Goal: Complete application form

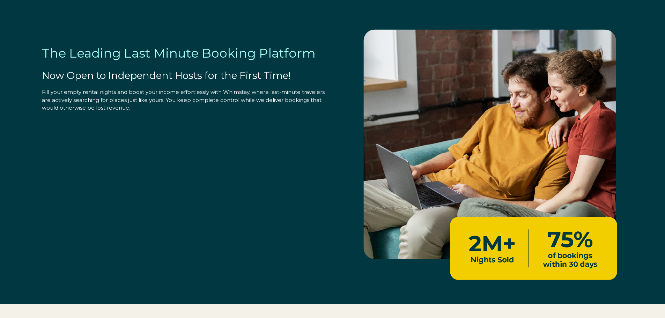
select select "US"
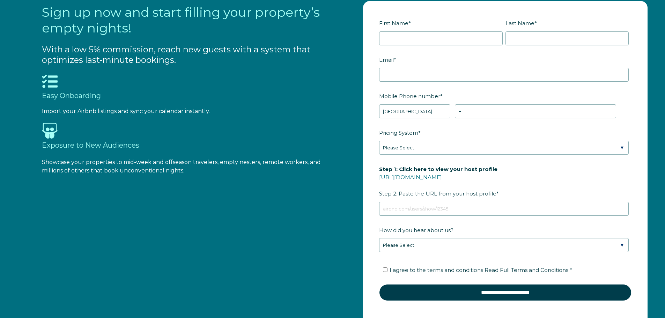
scroll to position [873, 0]
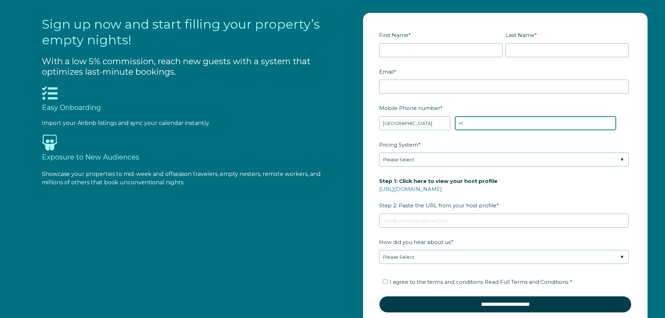
click at [475, 123] on input "+1" at bounding box center [535, 123] width 161 height 14
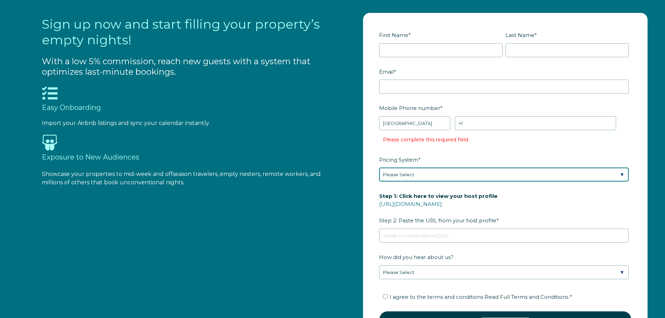
click at [408, 161] on div "Pricing System * Please Select Manual Airbnb Smart Pricing PriceLabs Wheelhouse…" at bounding box center [505, 168] width 252 height 28
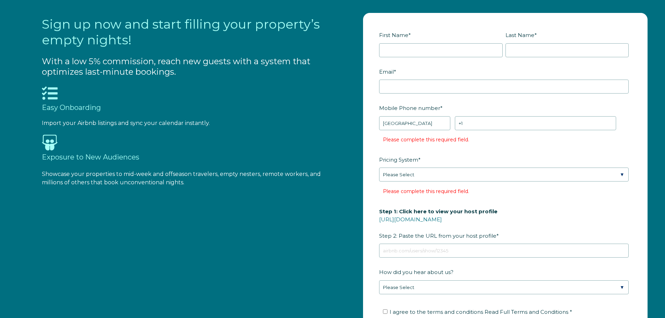
click at [381, 150] on fieldset "Mobile Phone number * * Afghanistan (‫افغانستان‬‎) Albania (Shqipëri) Algeria (…" at bounding box center [505, 128] width 252 height 52
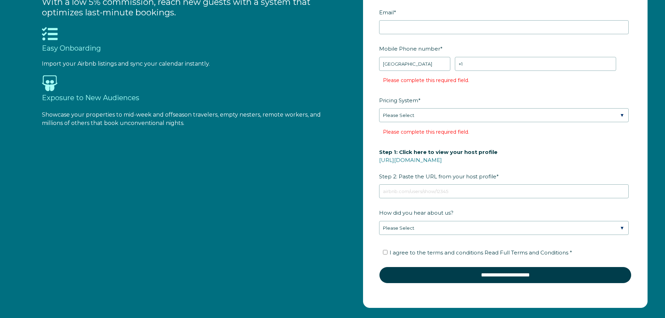
scroll to position [943, 0]
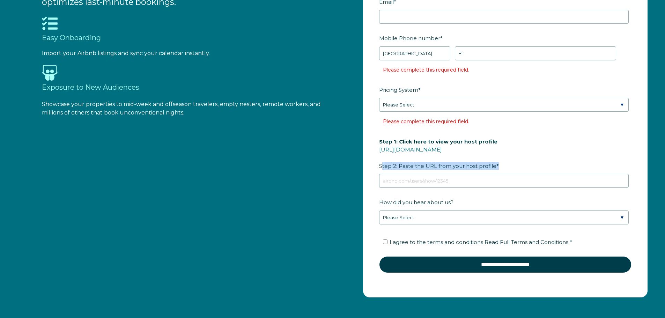
drag, startPoint x: 380, startPoint y: 165, endPoint x: 495, endPoint y: 167, distance: 115.6
click at [495, 167] on label "Step 1: Click here to view your host profile https://www.airbnb.com/users/show/…" at bounding box center [505, 153] width 252 height 37
click at [414, 151] on link "[URL][DOMAIN_NAME]" at bounding box center [410, 149] width 63 height 7
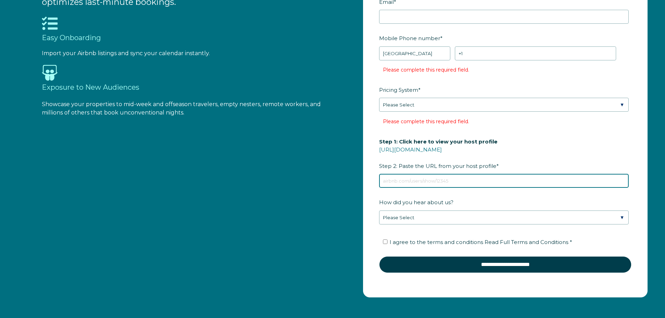
click at [397, 179] on input "Step 1: Click here to view your host profile https://www.airbnb.com/users/show/…" at bounding box center [504, 181] width 250 height 14
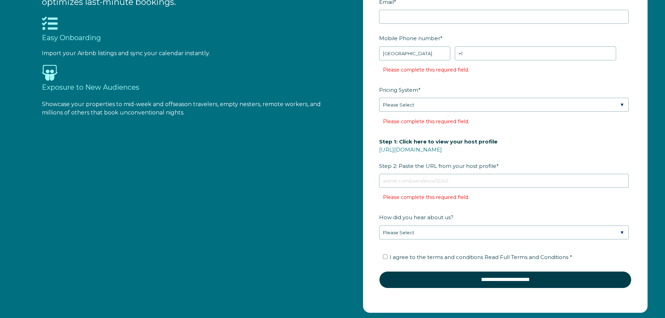
click at [397, 233] on form "First Name * Last Name * RBO Token Company ID Referrer Code Dialer Code SSOB Co…" at bounding box center [505, 127] width 284 height 369
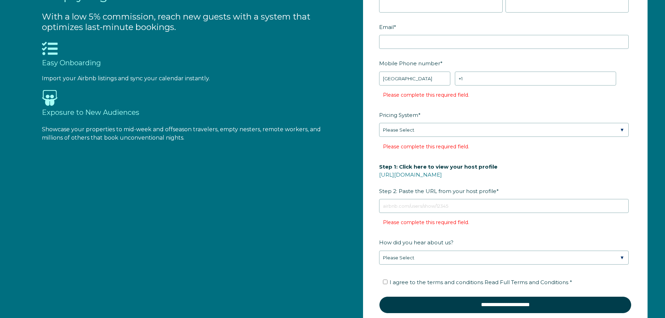
scroll to position [838, 0]
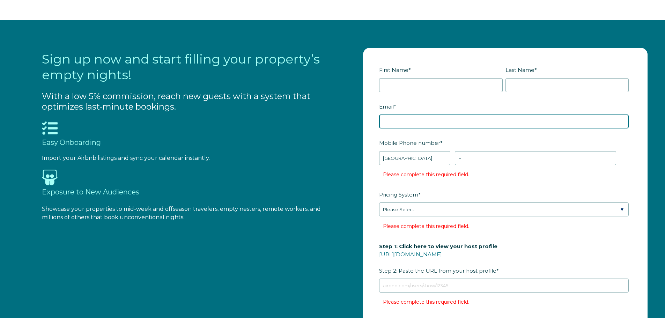
click at [390, 124] on input "Email *" at bounding box center [504, 122] width 250 height 14
